Goal: Task Accomplishment & Management: Use online tool/utility

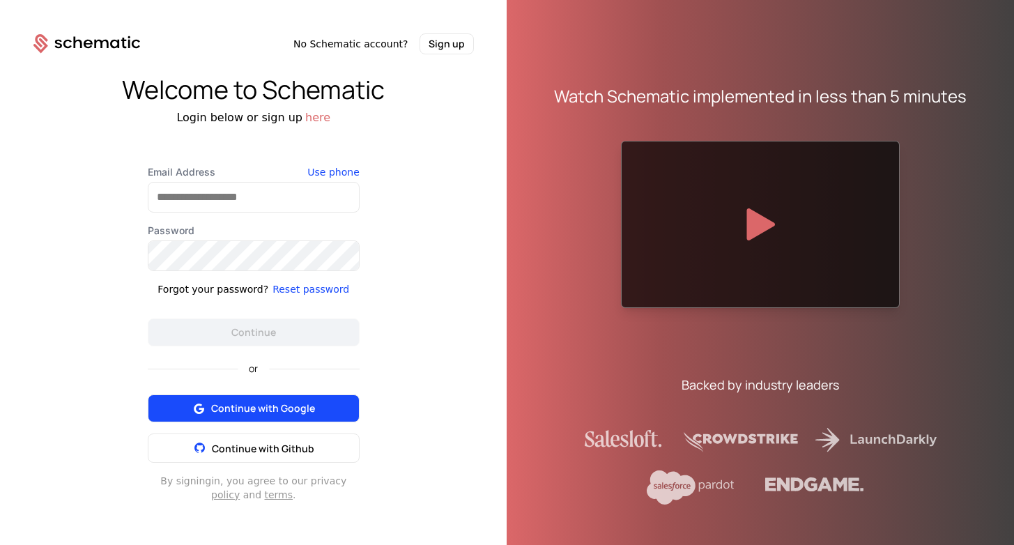
click at [194, 406] on icon at bounding box center [198, 407] width 17 height 17
click at [253, 402] on span "Continue with Google" at bounding box center [263, 409] width 104 height 14
